Goal: Task Accomplishment & Management: Manage account settings

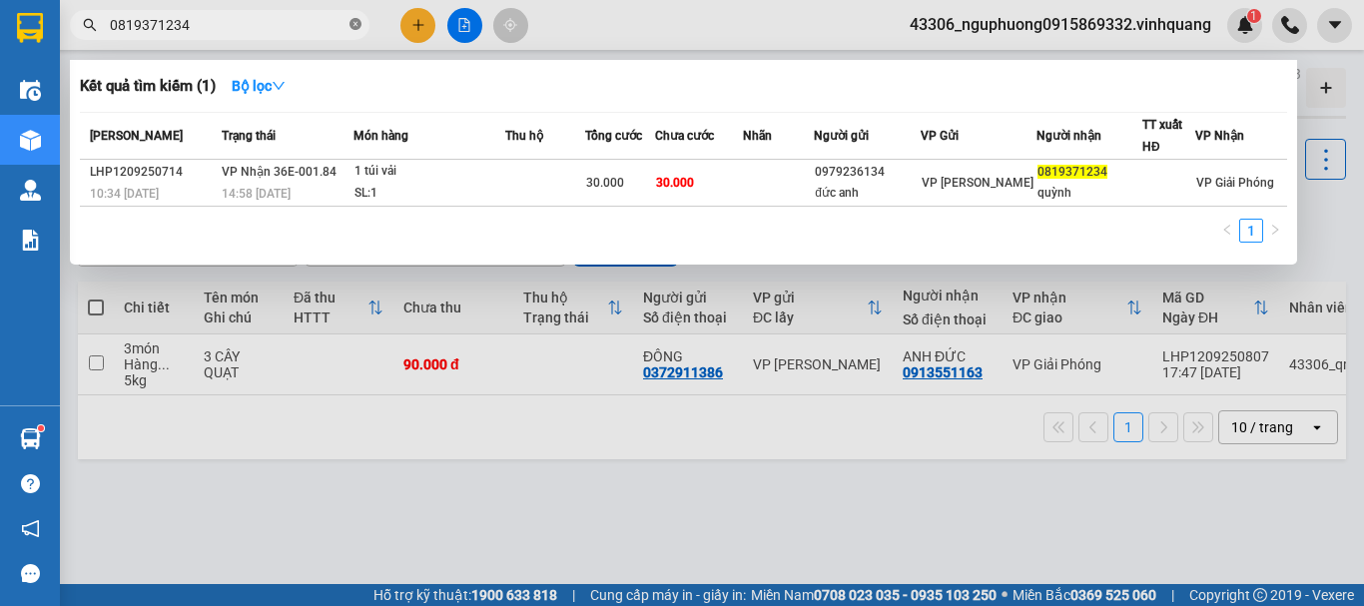
click at [356, 26] on icon "close-circle" at bounding box center [356, 24] width 12 height 12
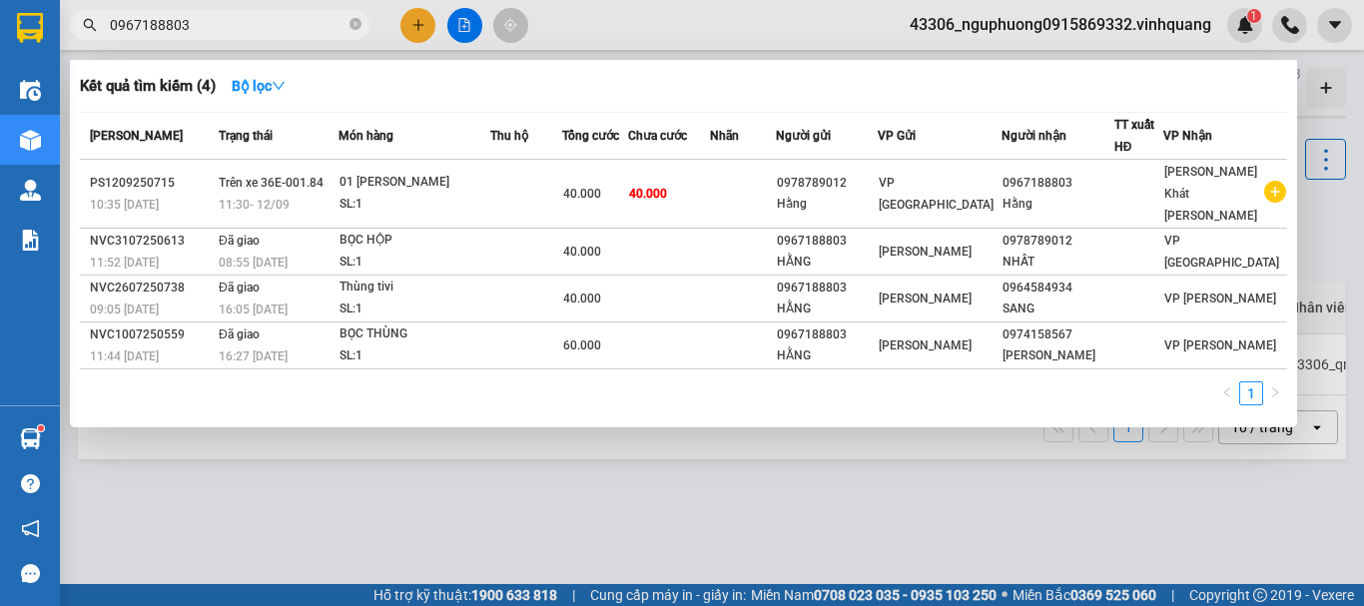
type input "0967188803"
click at [357, 22] on icon "close-circle" at bounding box center [356, 24] width 12 height 12
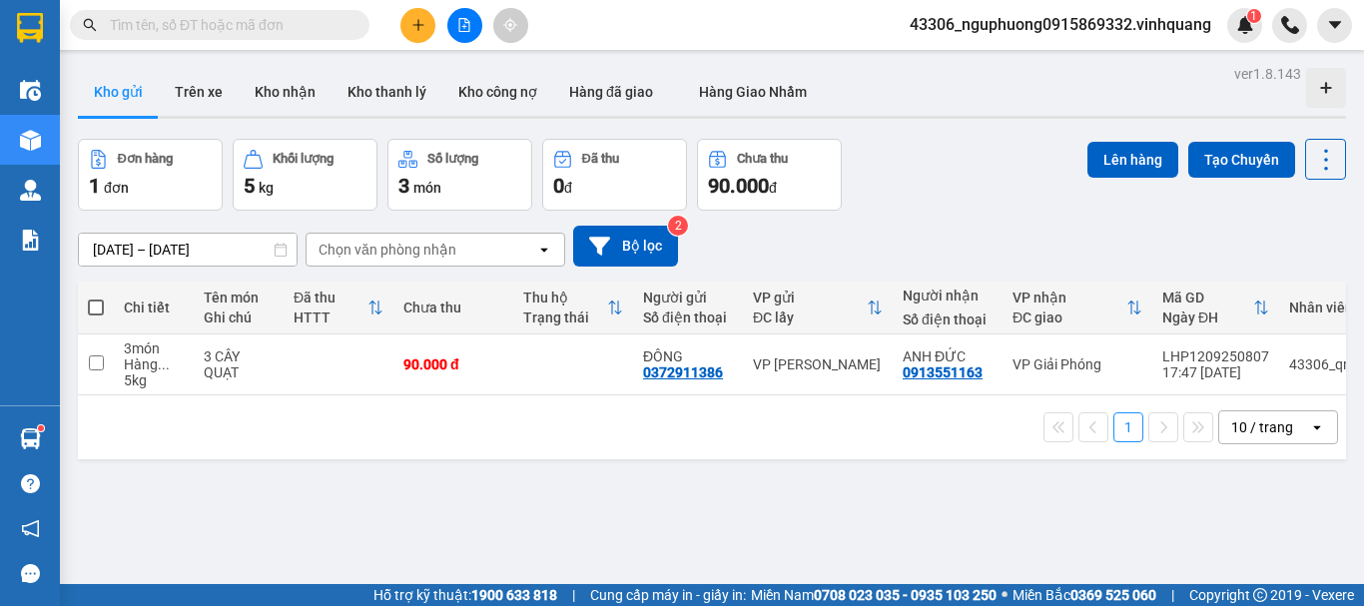
paste input "0967813666"
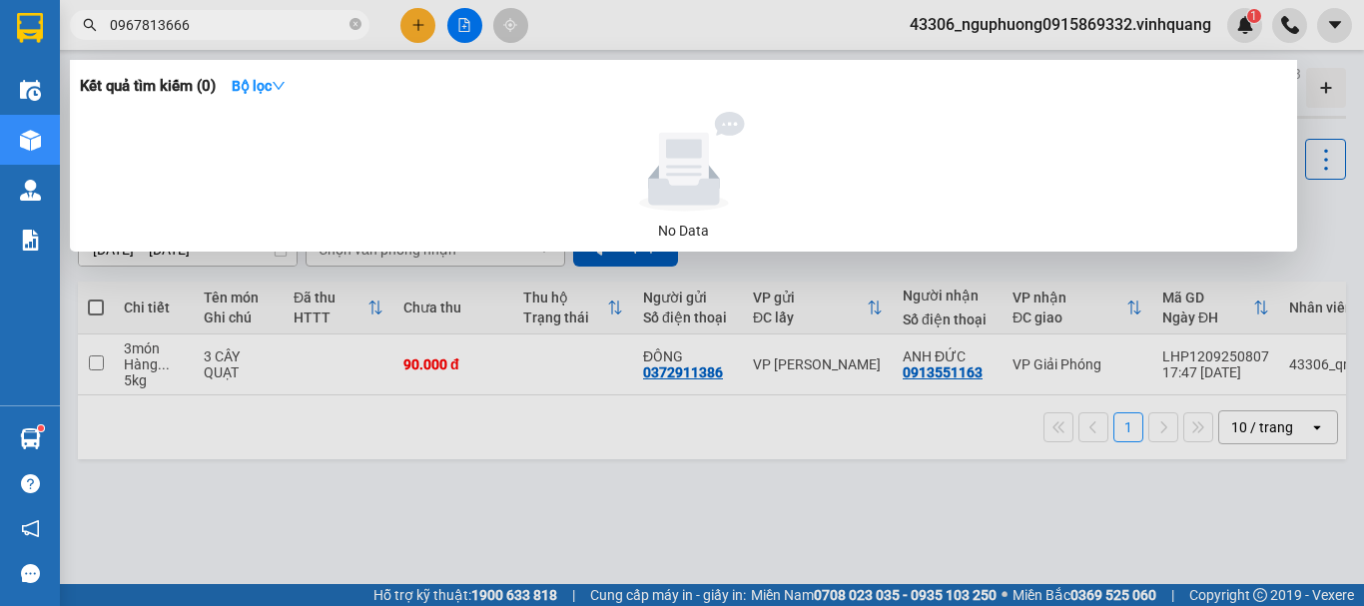
type input "0967813666"
click at [352, 21] on icon "close-circle" at bounding box center [356, 24] width 12 height 12
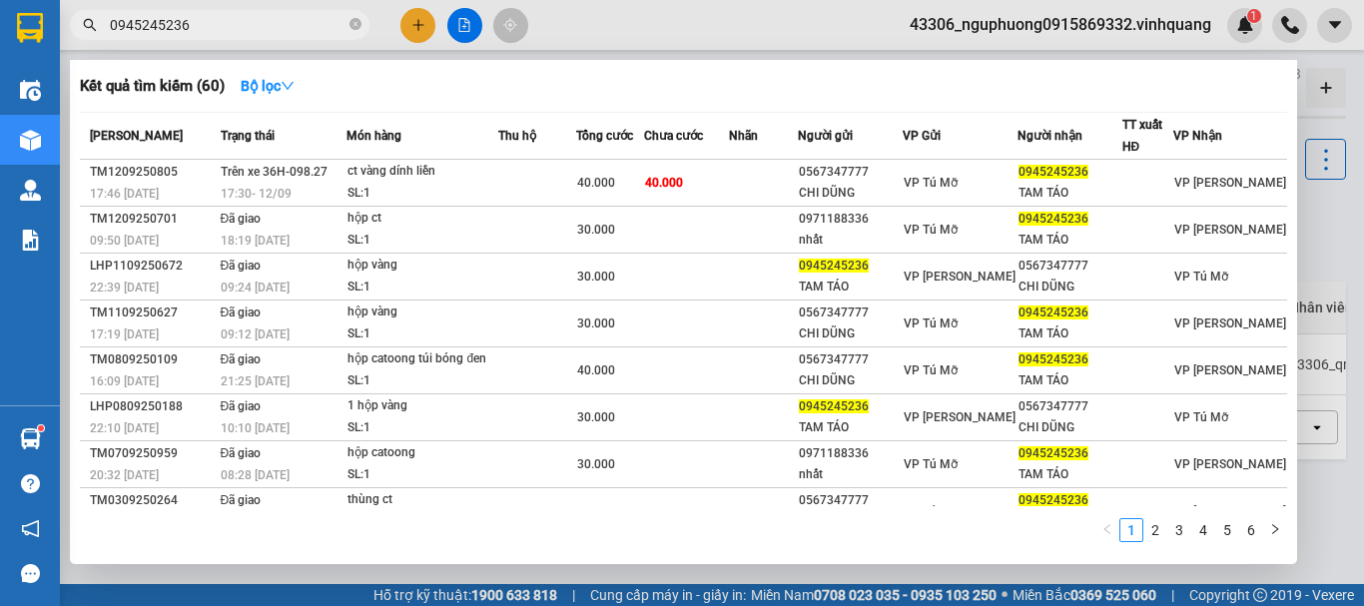
type input "0945245236"
click at [357, 23] on icon "close-circle" at bounding box center [356, 24] width 12 height 12
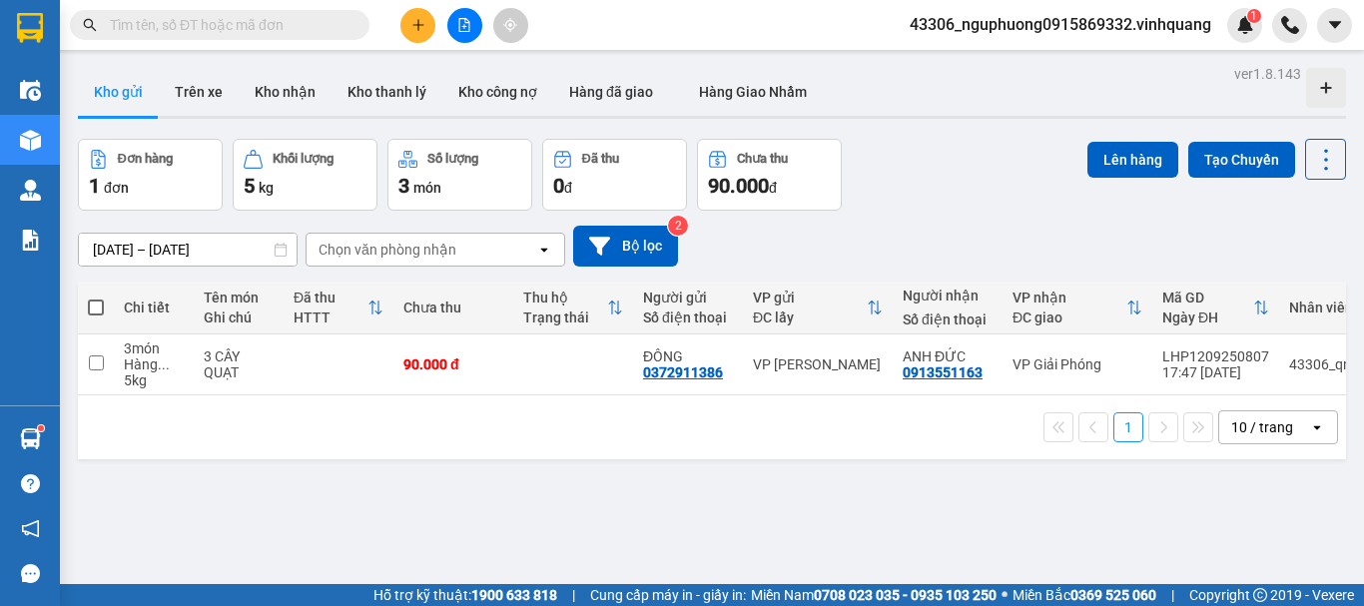
paste input "0386668858"
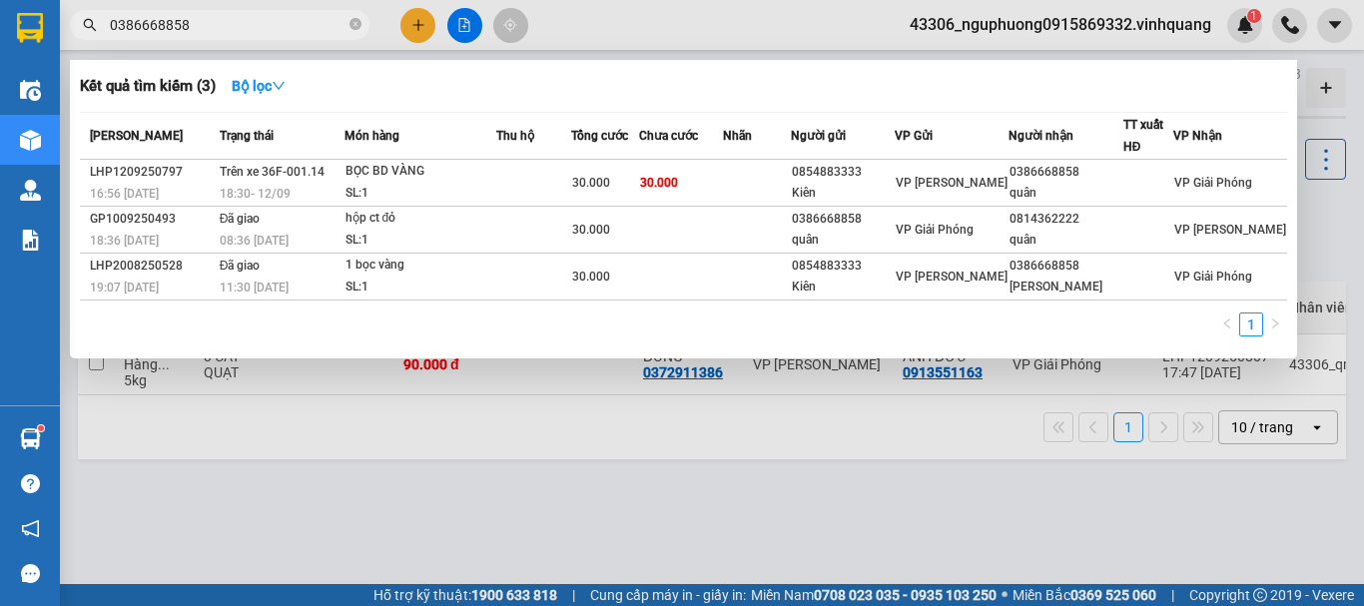
type input "0386668858"
click at [1044, 27] on div at bounding box center [682, 303] width 1364 height 606
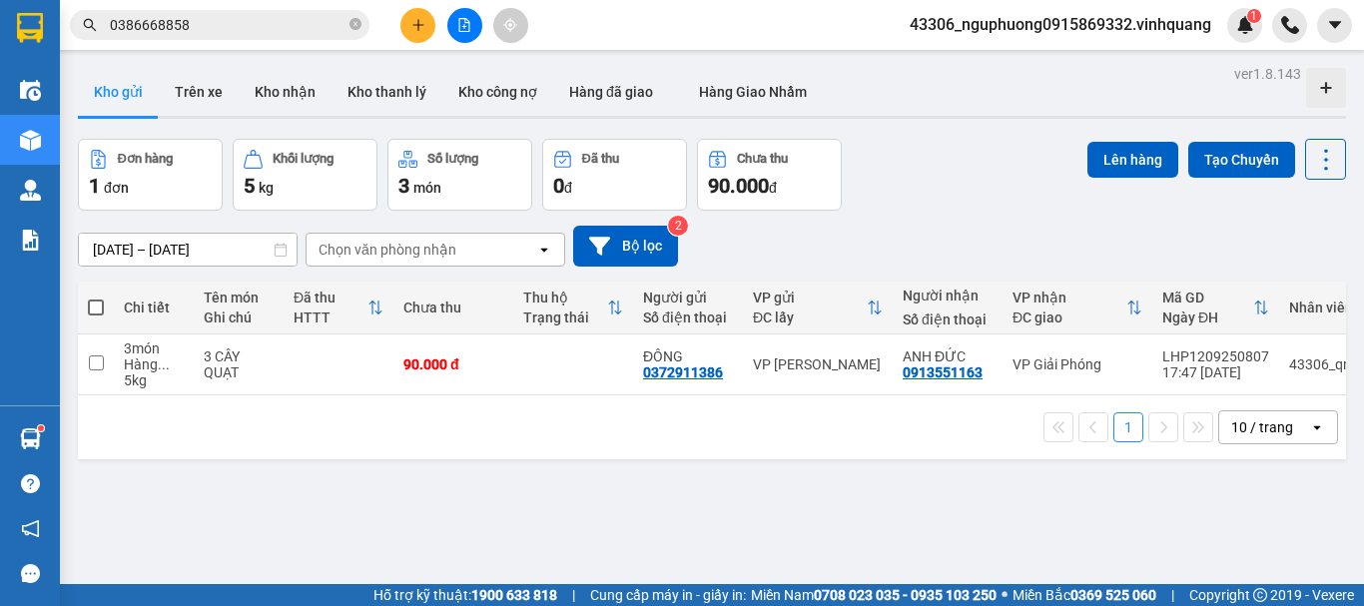
click at [1097, 29] on span "43306_nguphuong0915869332.vinhquang" at bounding box center [1061, 24] width 334 height 25
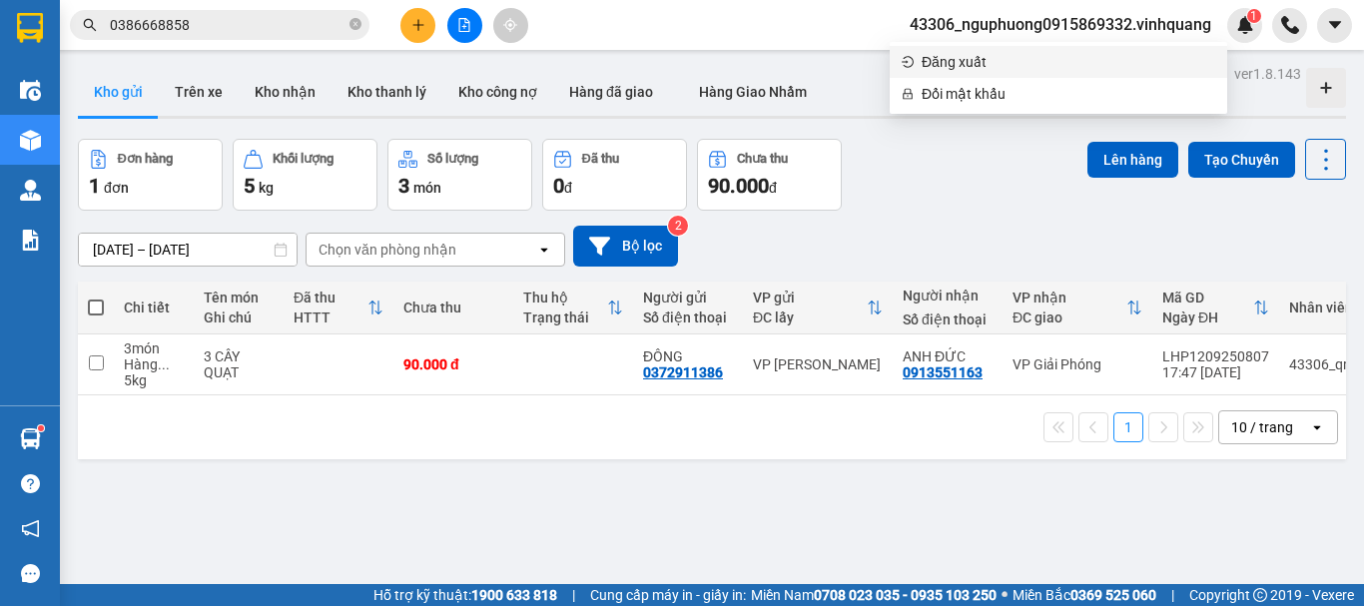
click at [963, 60] on span "Đăng xuất" at bounding box center [1069, 62] width 294 height 22
